Goal: Use online tool/utility: Utilize a website feature to perform a specific function

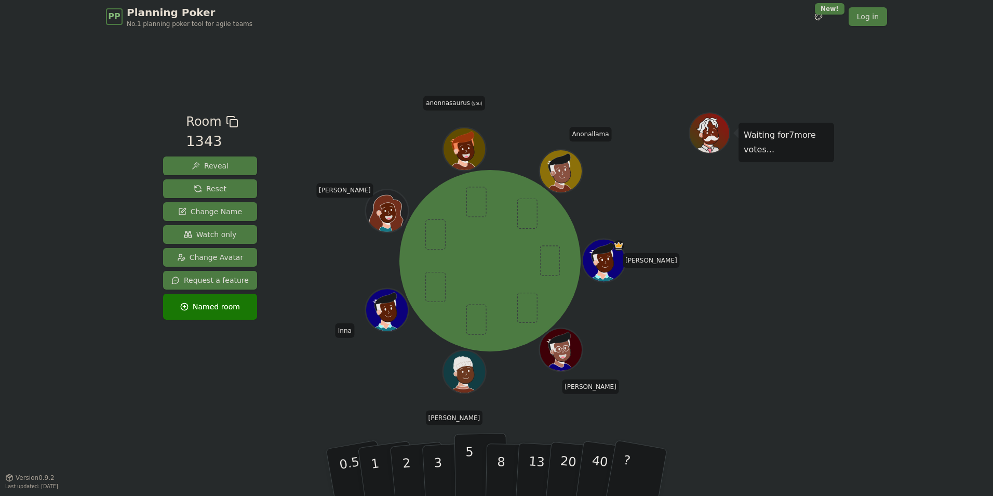
click at [478, 459] on button "5" at bounding box center [482, 472] width 54 height 79
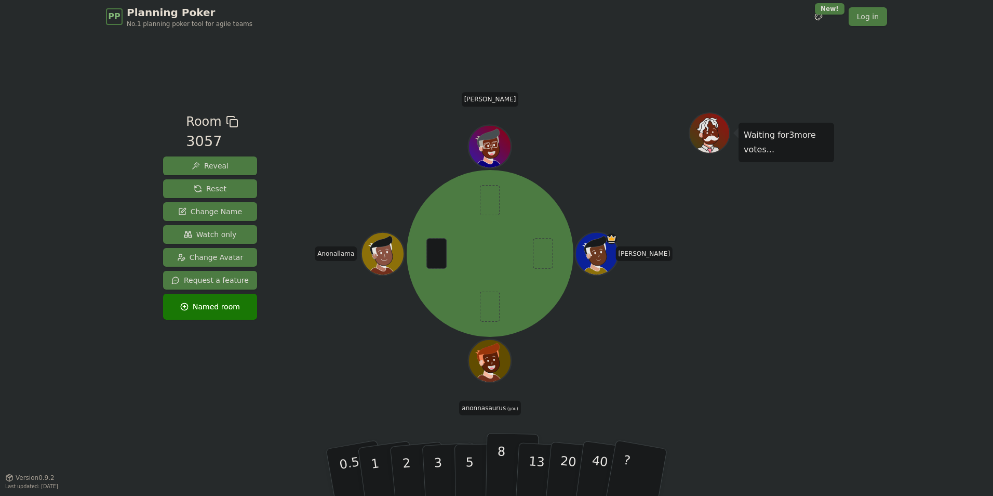
drag, startPoint x: 478, startPoint y: 457, endPoint x: 486, endPoint y: 465, distance: 11.0
click at [481, 460] on button "5" at bounding box center [482, 482] width 54 height 79
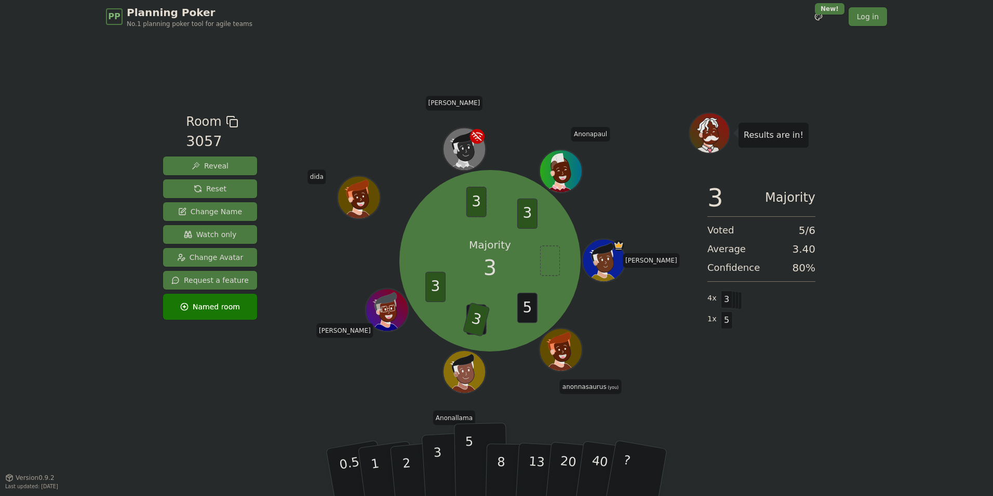
click at [445, 473] on button "3" at bounding box center [450, 472] width 57 height 81
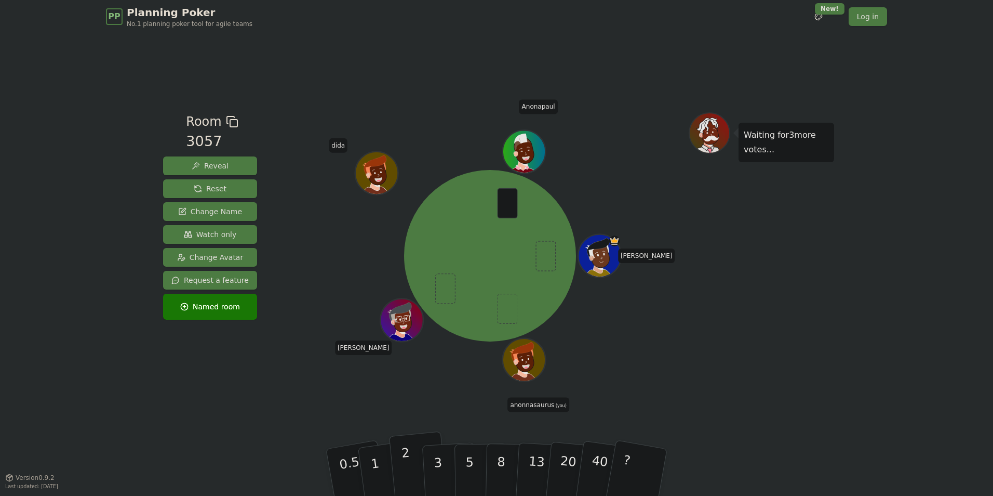
click at [419, 462] on button "2" at bounding box center [418, 472] width 59 height 83
